Goal: Find contact information: Find contact information

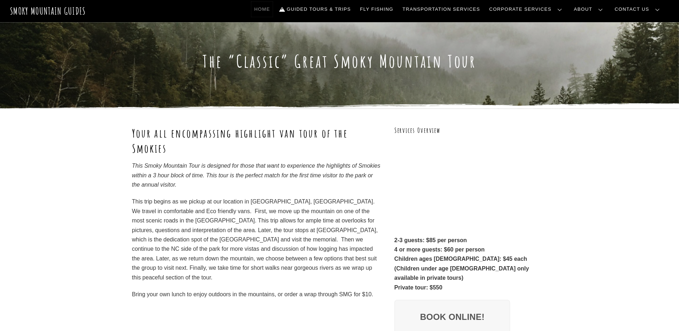
click at [273, 8] on link "Home" at bounding box center [261, 9] width 21 height 15
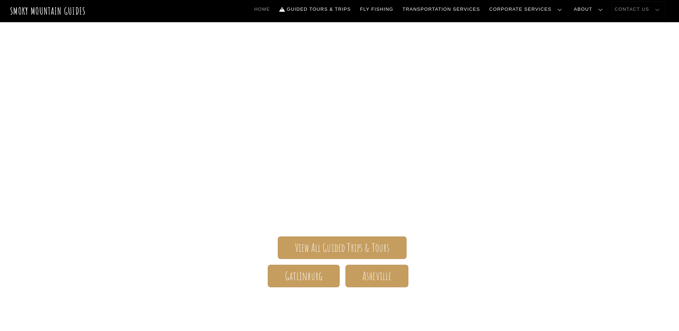
click at [651, 8] on link "Contact Us" at bounding box center [638, 9] width 53 height 15
click at [0, 0] on link "Contact Us" at bounding box center [0, 0] width 0 height 0
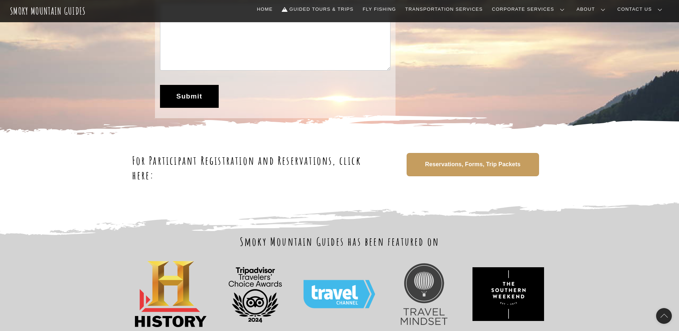
scroll to position [107, 0]
